Goal: Communication & Community: Answer question/provide support

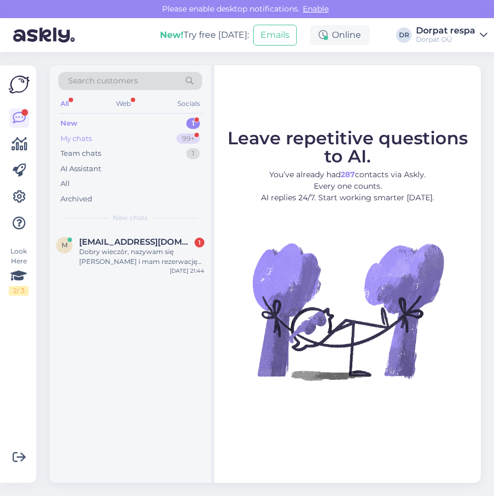
click at [97, 139] on div "My chats 99+" at bounding box center [130, 138] width 144 height 15
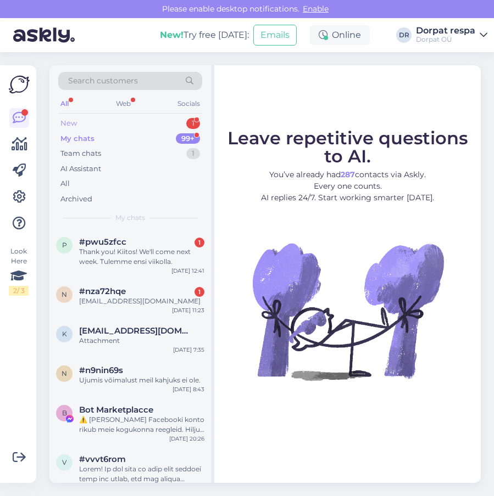
click at [97, 128] on div "New 1" at bounding box center [130, 123] width 144 height 15
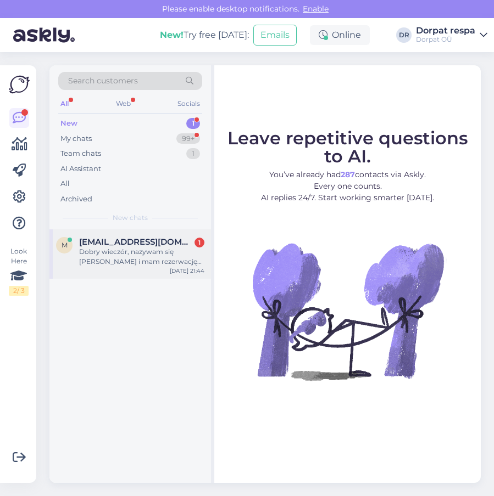
click at [116, 242] on span "[EMAIL_ADDRESS][DOMAIN_NAME]" at bounding box center [136, 242] width 114 height 10
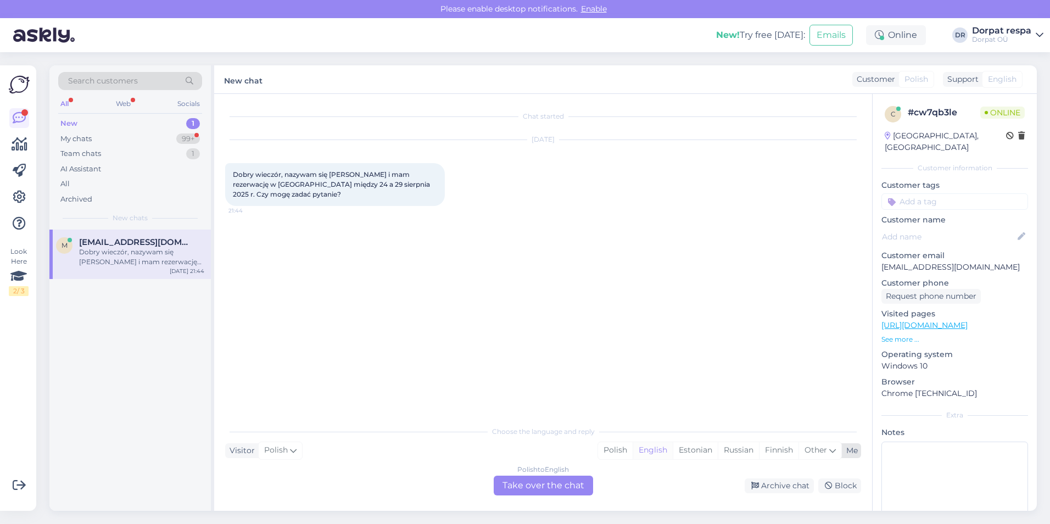
click at [659, 447] on div "English" at bounding box center [653, 450] width 40 height 16
click at [549, 497] on div "Chat started [DATE] Dobry wieczór, nazywam się [PERSON_NAME] i mam rezerwację w…" at bounding box center [543, 302] width 658 height 417
click at [550, 491] on div "Polish to English Take over the chat" at bounding box center [543, 486] width 99 height 20
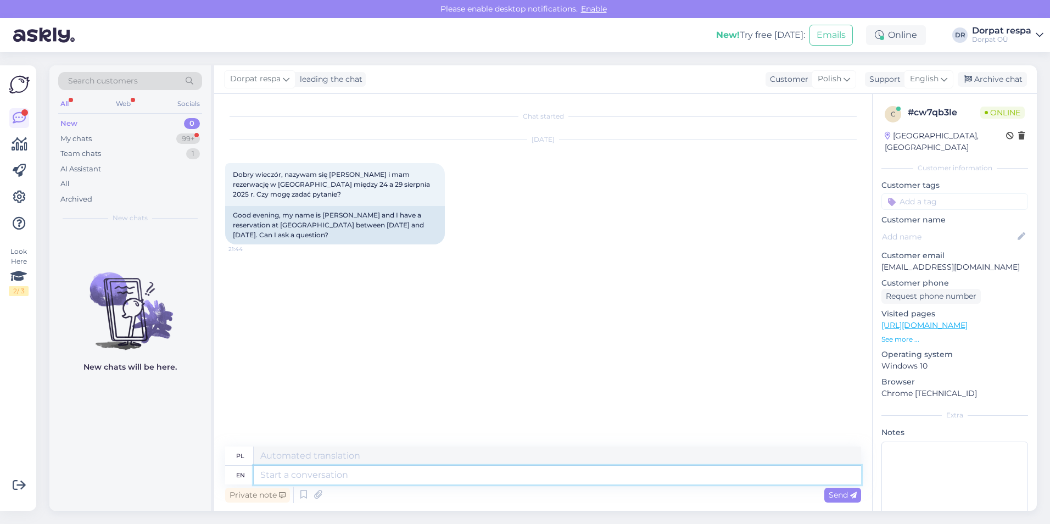
click at [286, 478] on textarea at bounding box center [557, 475] width 607 height 19
type textarea "Hello!"
type textarea "Cześć!"
type textarea "Hello! Yes"
type textarea "Cześć! Tak"
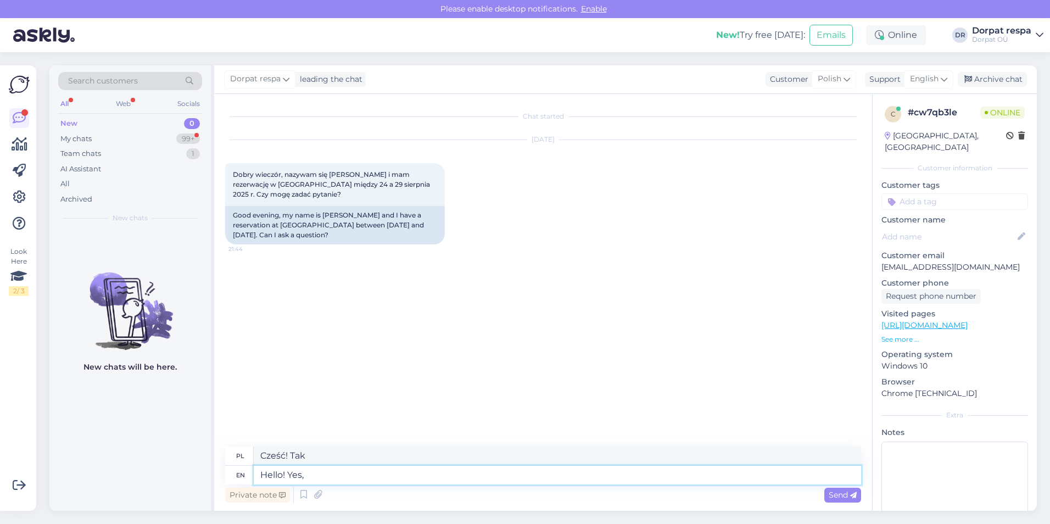
type textarea "Hello! Yes, w"
type textarea "Cześć! Tak,"
type textarea "Hello! Yes, what"
type textarea "Cześć! Tak, co?"
type textarea "Hello! Yes, what is"
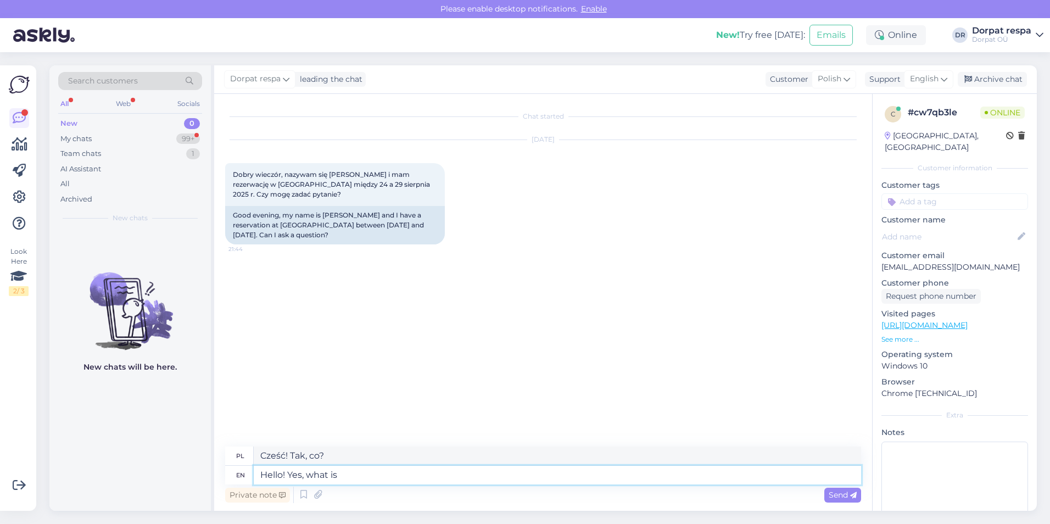
type textarea "Cześć! Tak, co to jest?"
type textarea "Hello! Yes, what is your"
type textarea "Cześć! Tak, jaki jest Twój"
type textarea "Hello! Yes, what is your question"
type textarea "Cześć! Tak, jakie jest Twoje pytanie?"
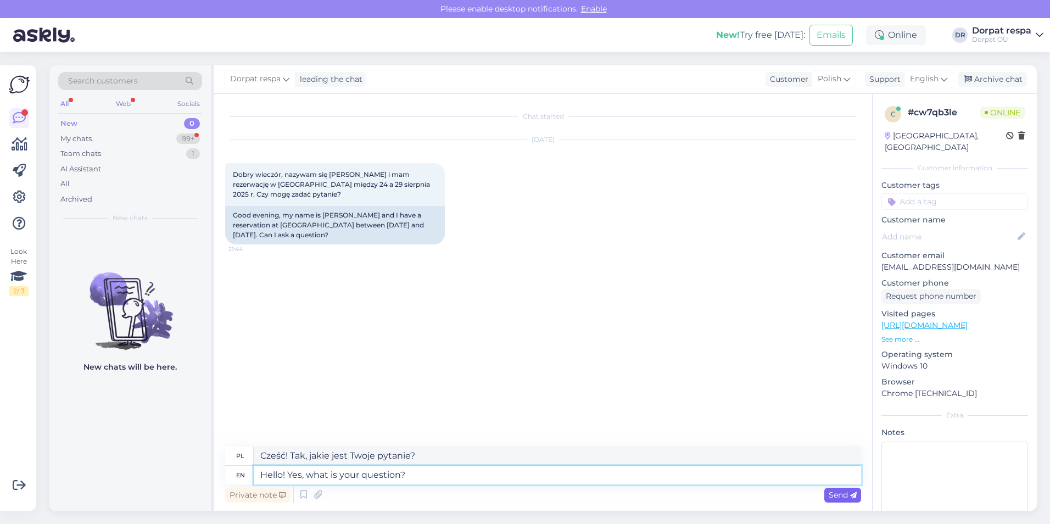
type textarea "Hello! Yes, what is your question?"
click at [855, 492] on icon at bounding box center [853, 495] width 7 height 7
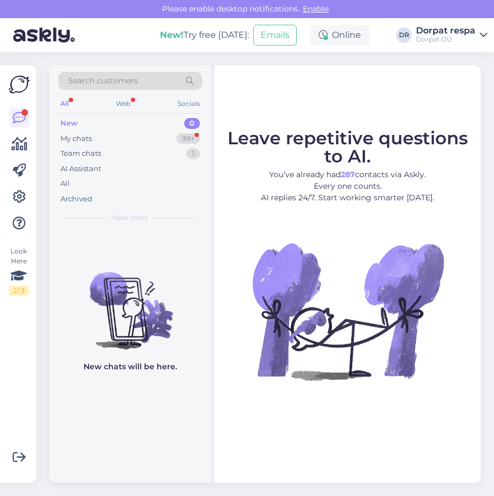
click at [99, 130] on div "New 0" at bounding box center [130, 123] width 144 height 15
click at [76, 116] on div "New 0" at bounding box center [130, 123] width 144 height 15
click at [106, 140] on div "My chats 99+" at bounding box center [130, 138] width 144 height 15
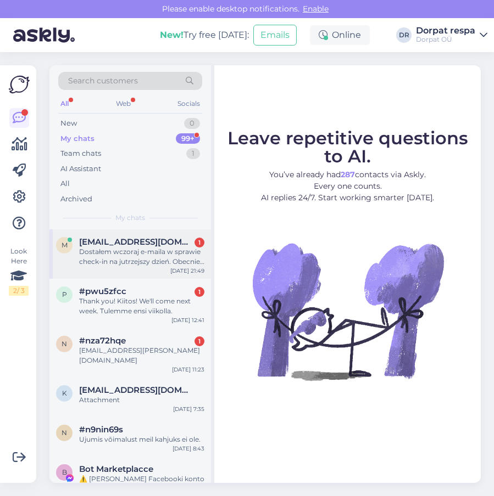
click at [111, 252] on div "Dostałem wczoraj e-maila w sprawie check-in na jutrzejszy dzień. Obecnie mam za…" at bounding box center [141, 257] width 125 height 20
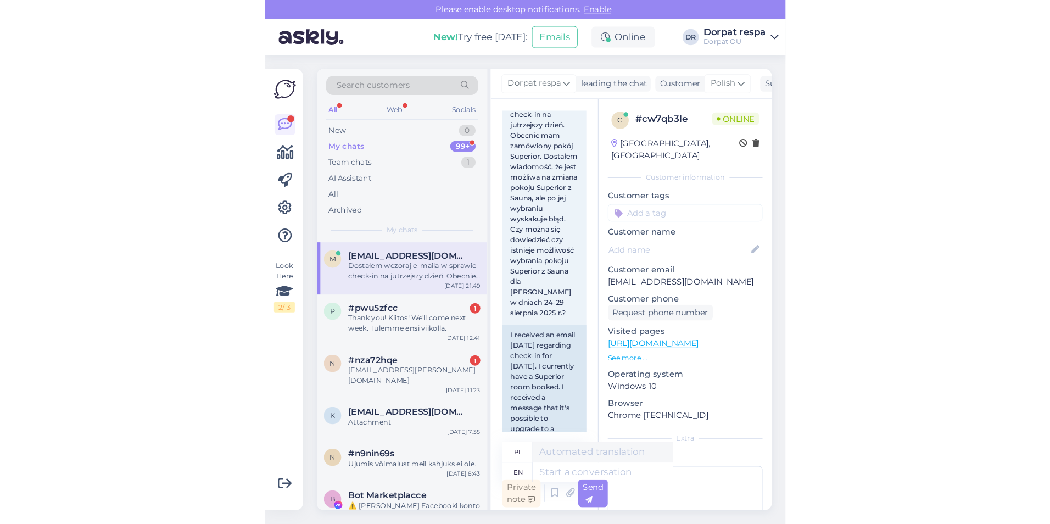
scroll to position [60, 0]
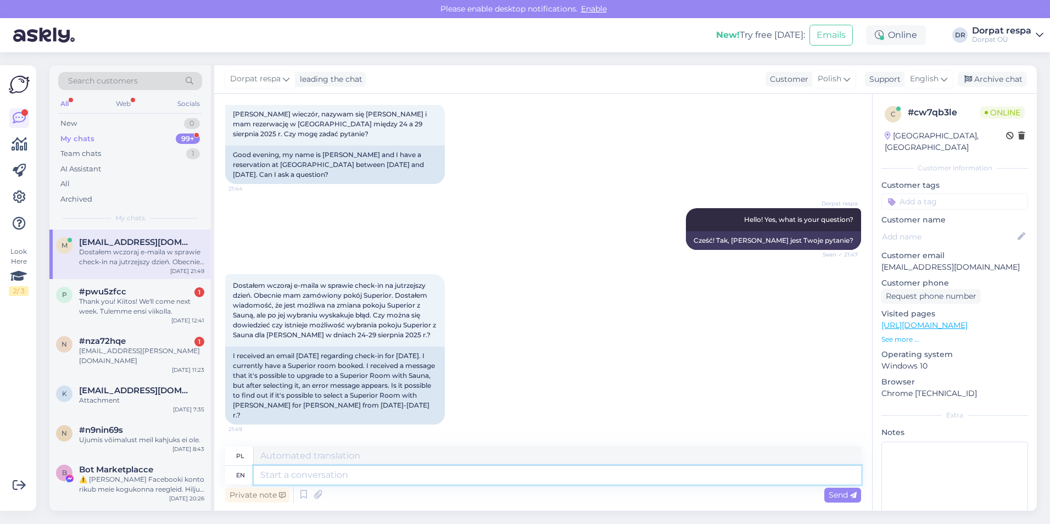
click at [315, 475] on textarea at bounding box center [557, 475] width 607 height 19
type textarea "Unfo"
type textarea "Nie"
type textarea "Unfortunat"
type textarea "Nieszczęśliwy"
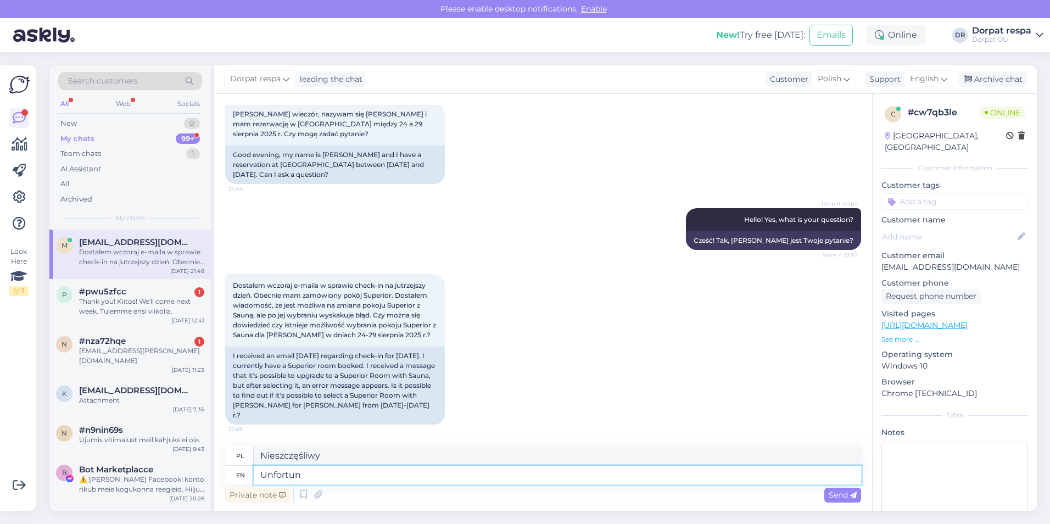
type textarea "Unfortu"
type textarea "Nieszczęście"
type textarea "Unfortunatl"
type textarea "Niestety"
click at [310, 477] on textarea "Unfortunatly" at bounding box center [557, 475] width 607 height 19
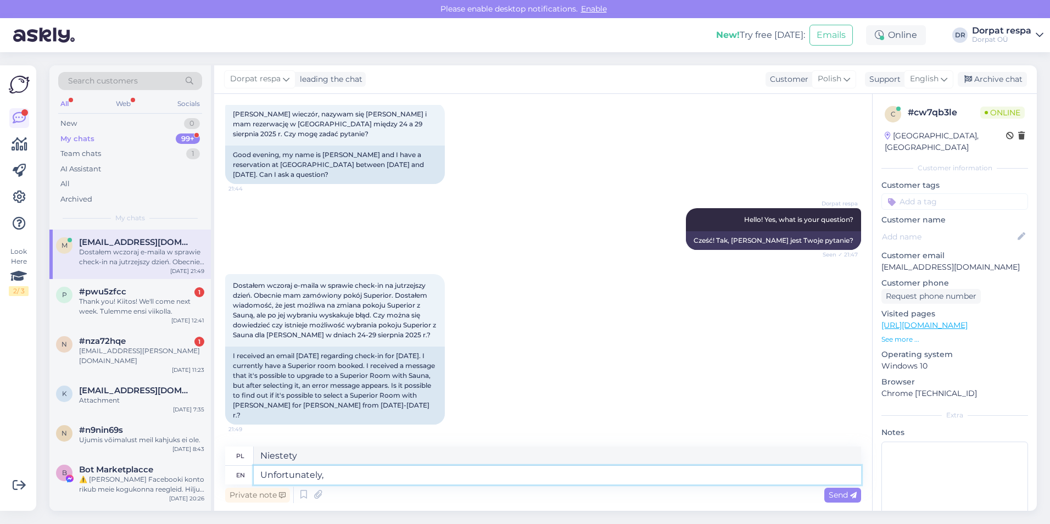
type textarea "Unfortunately,"
type textarea "Niestety,"
type textarea "Unfortunately, the r"
type textarea "Niestety r"
type textarea "Unfortunately, the roo"
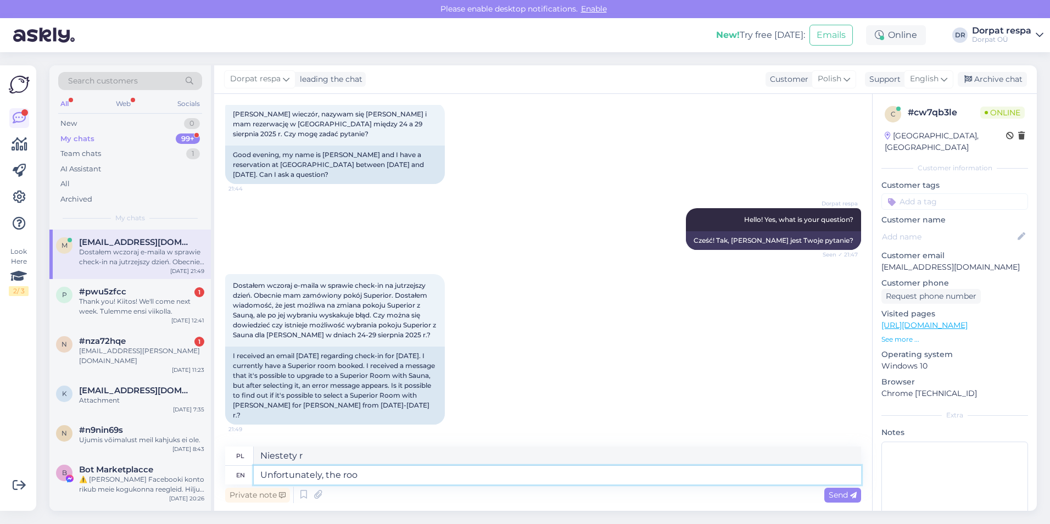
type textarea "Niestety, ro"
type textarea "Unfortunately, the room"
type textarea "Niestety pokój"
type textarea "Unfortunately, the room w"
type textarea "Niestety pokój z"
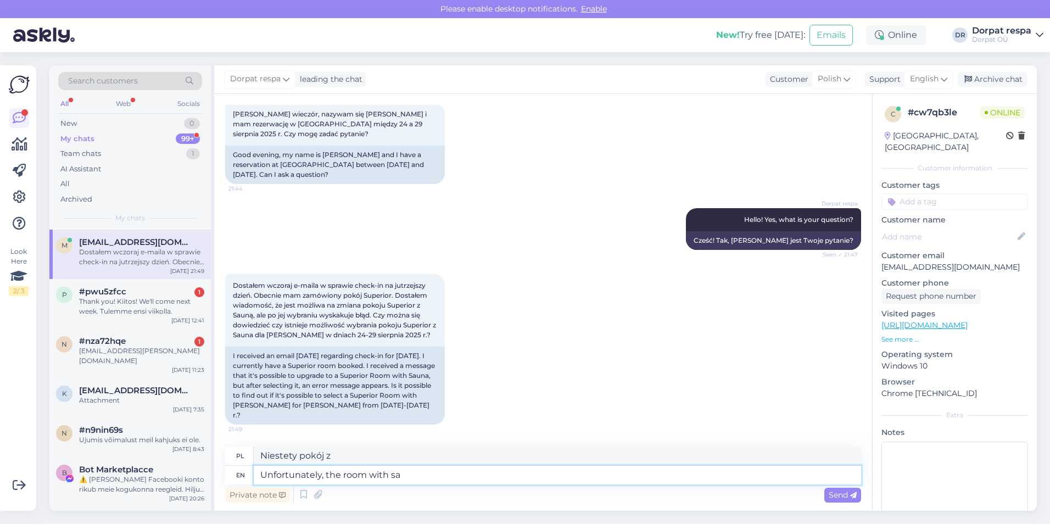
type textarea "Unfortunately, the room with sau"
type textarea "Niestety pokój z sauną"
type textarea "Unfortunately, the room with sauna is"
type textarea "Niestety pokój z sauną jest"
type textarea "Unfortunately, the room with sauna is al"
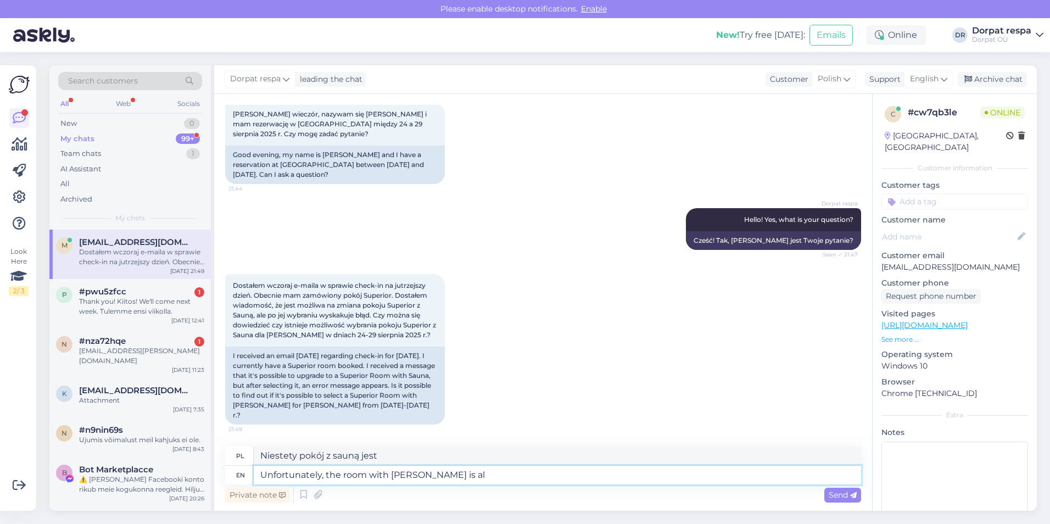
type textarea "Niestety pokój z sauną jest cały"
type textarea "Unfortunately, the room with sauna is alre"
type textarea "Niestety pokój z sauną jest już"
type textarea "Unfortunately, the room with sauna is alread"
type textarea "Niestety pokój z sauną jest już niedostępny"
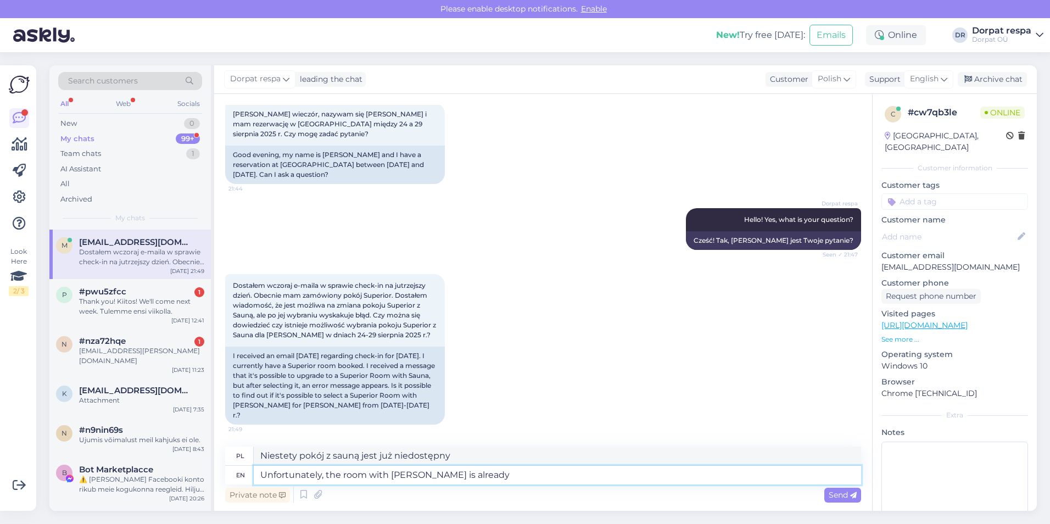
type textarea "Unfortunately, the room with sauna is already"
type textarea "Niestety pokój z sauną jest już"
type textarea "Unfortunately, the room with sauna is already ta"
type textarea "Niestety pokój z sauną jest już zajęty"
type textarea "Unfortunately, the room with sauna is already taken for this da"
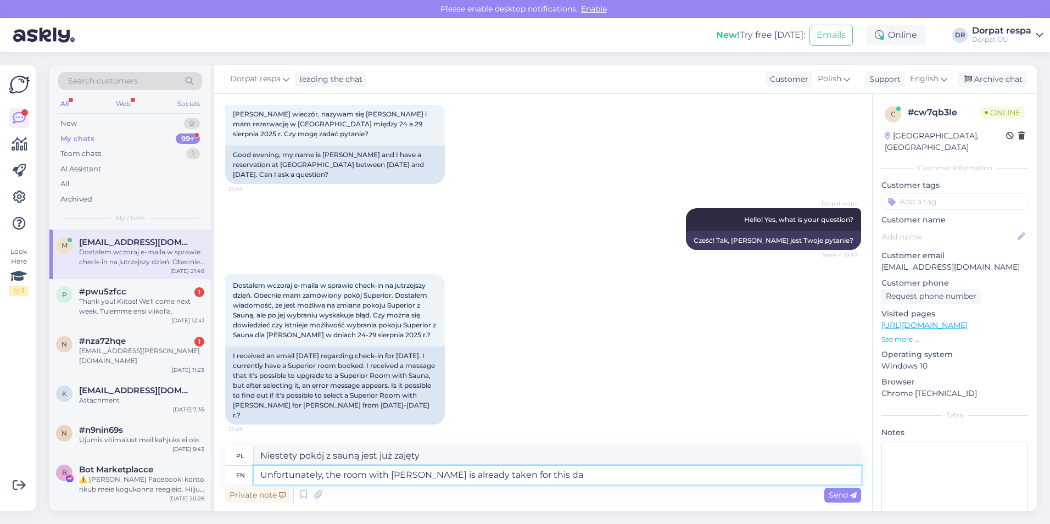
type textarea "Niestety pokój z sauną jest już na ten dzień zajęty"
type textarea "Unfortunately, the room with sauna is already taken for this datr"
type textarea "Niestety pokój z sauną jest już zajęty na ten dzień"
type textarea "Unfortunately, the room with sauna is already taken for this dat"
type textarea "Niestety pokój z sauną jest już w tym dniu zajęty"
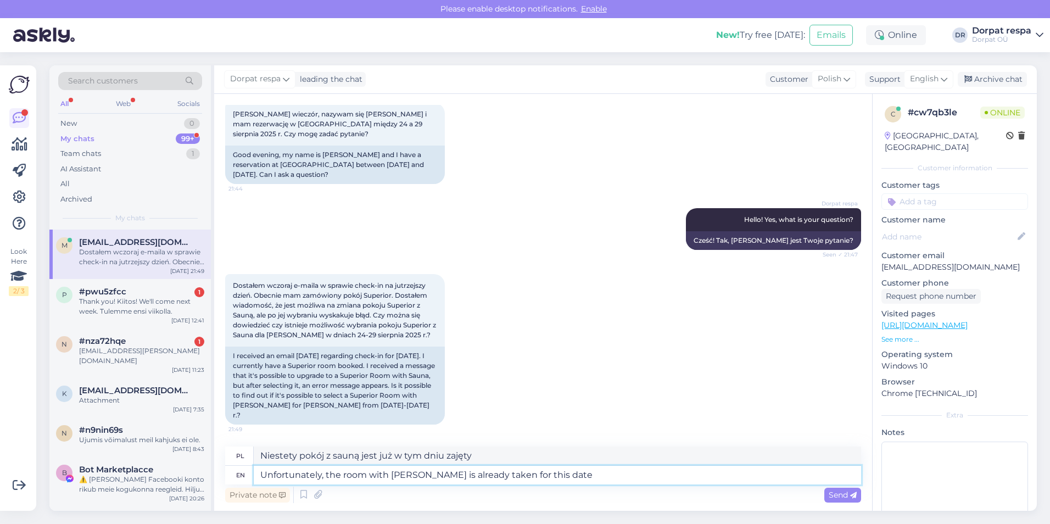
type textarea "Unfortunately, the room with sauna is already taken for this dates"
type textarea "Niestety pokój z sauną jest już zajęty na ten termin"
type textarea "Unfortunately, the room with sauna is already taken for this dates-"
type textarea "Niestety pokój z sauną jest już zajęty na ten termin-"
type textarea "Unfortunately, the room with sauna is already taken for this dates"
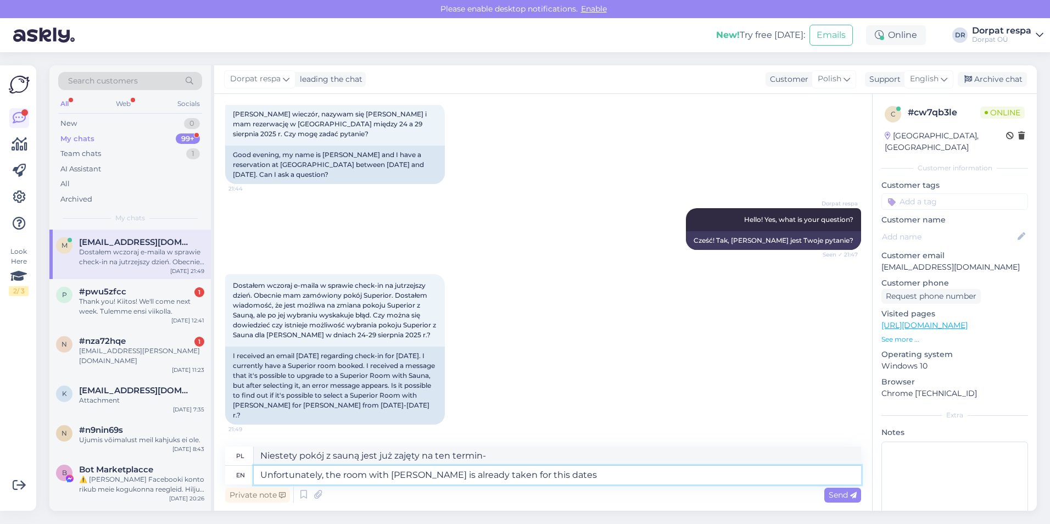
type textarea "Niestety pokój z sauną jest już zajęty na ten termin"
type textarea "Unfortunately, the room with sauna is already taken for this dates."
type textarea "Niestety pokój z sauną jest już w tym terminie zajęty."
type textarea "Unfortunately, the room with sauna is already taken for this dates."
click at [493, 493] on div "Send" at bounding box center [842, 495] width 37 height 15
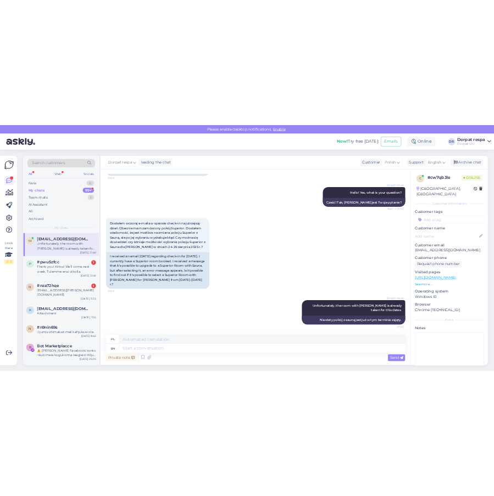
scroll to position [385, 0]
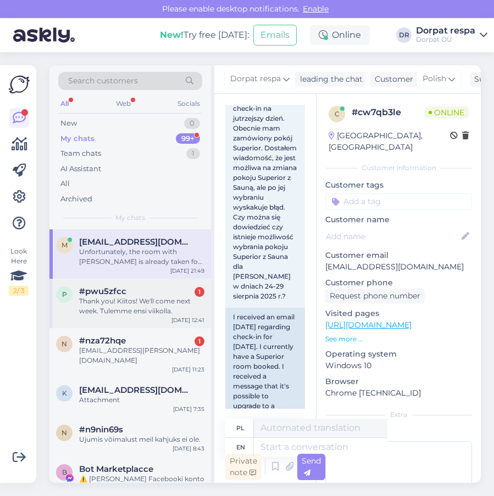
click at [88, 305] on div "Thank you! Kiitos! We'll come next week. Tulemme ensi viikolla." at bounding box center [141, 307] width 125 height 20
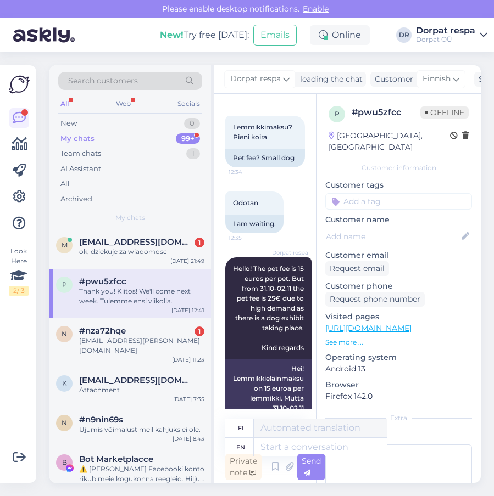
scroll to position [416, 0]
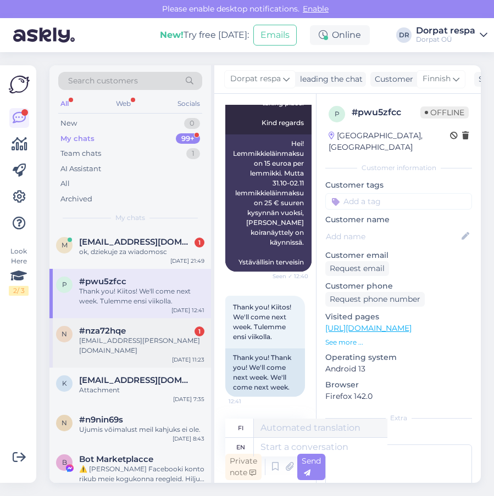
click at [117, 337] on div "[EMAIL_ADDRESS][DOMAIN_NAME]" at bounding box center [141, 346] width 125 height 20
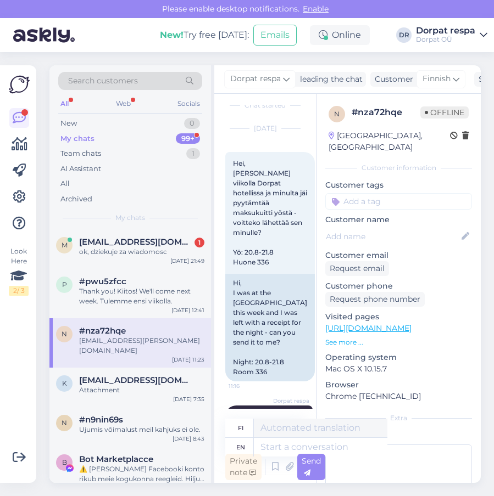
scroll to position [205, 0]
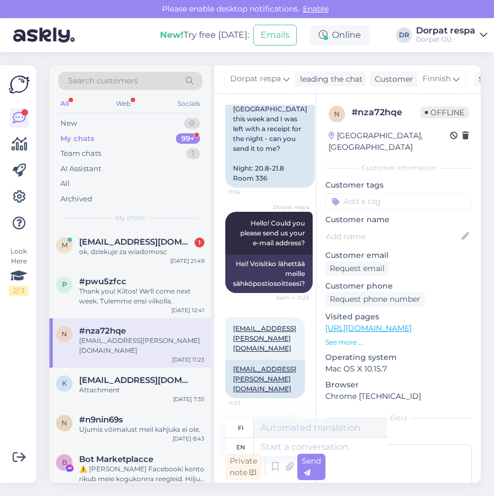
drag, startPoint x: 77, startPoint y: 346, endPoint x: 139, endPoint y: 351, distance: 62.8
click at [139, 351] on div "n #nza72hqe jussi.pekkala@visma.com Aug 23 11:23" at bounding box center [129, 342] width 161 height 49
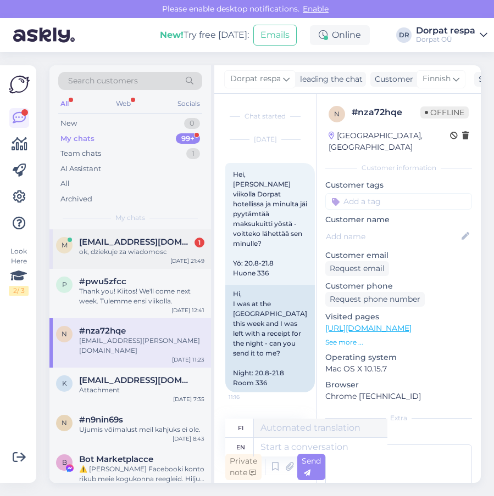
click at [144, 239] on span "[EMAIL_ADDRESS][DOMAIN_NAME]" at bounding box center [136, 242] width 114 height 10
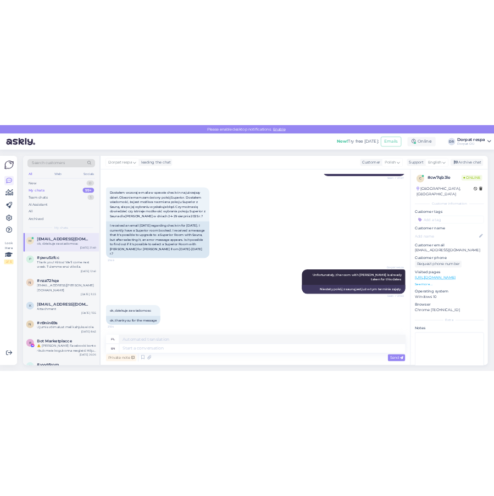
scroll to position [385, 0]
